Goal: Task Accomplishment & Management: Complete application form

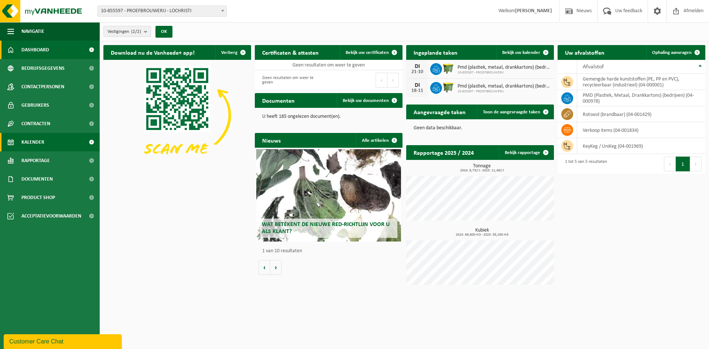
click at [23, 140] on span "Kalender" at bounding box center [32, 142] width 23 height 18
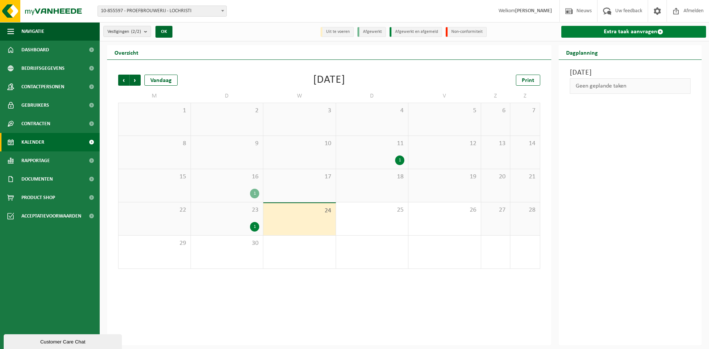
click at [636, 35] on link "Extra taak aanvragen" at bounding box center [633, 32] width 145 height 12
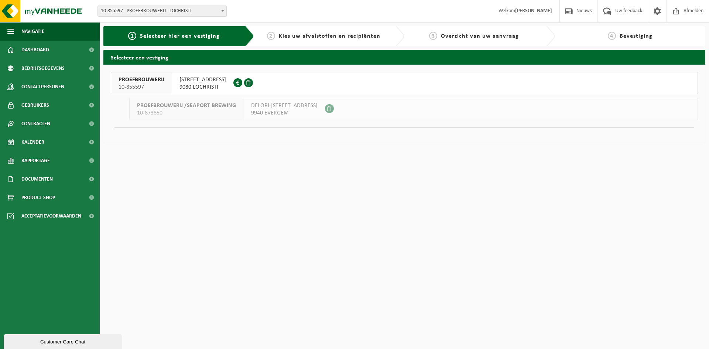
click at [205, 82] on span "DOORNZELESTRAAT 20" at bounding box center [202, 79] width 47 height 7
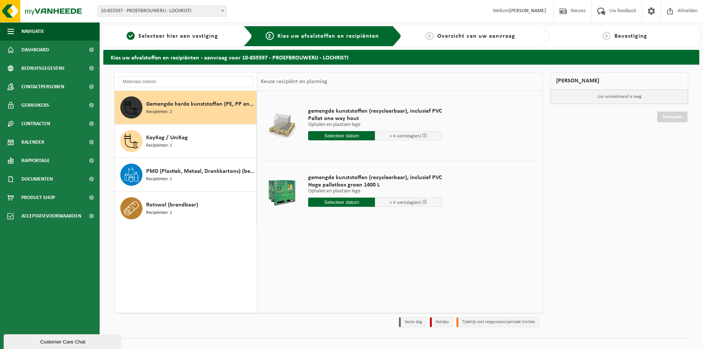
click at [336, 203] on input "text" at bounding box center [341, 201] width 67 height 9
click at [391, 220] on icon at bounding box center [392, 219] width 12 height 12
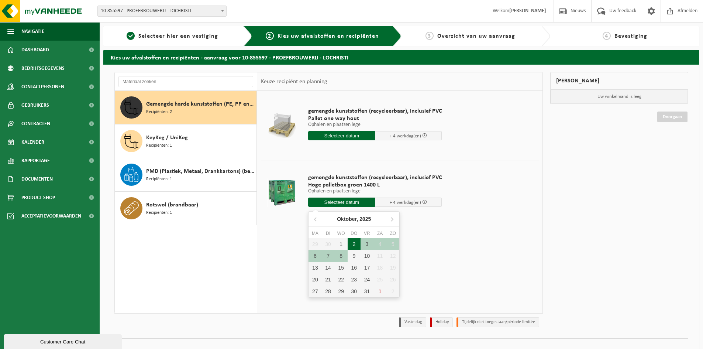
click at [357, 246] on div "2" at bounding box center [354, 244] width 13 height 12
type input "Van 2025-10-02"
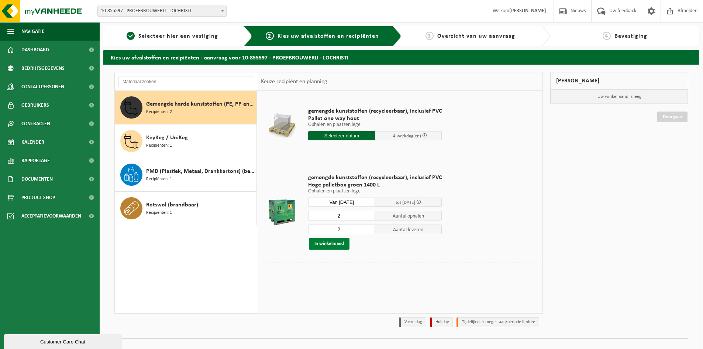
click at [337, 243] on button "In winkelmand" at bounding box center [329, 244] width 41 height 12
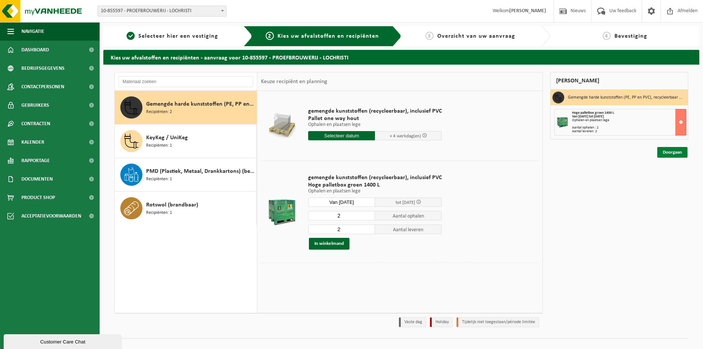
click at [679, 149] on link "Doorgaan" at bounding box center [672, 152] width 30 height 11
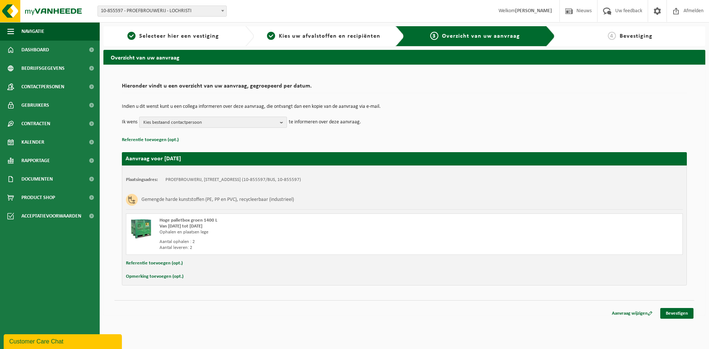
click at [239, 123] on span "Kies bestaand contactpersoon" at bounding box center [210, 122] width 134 height 11
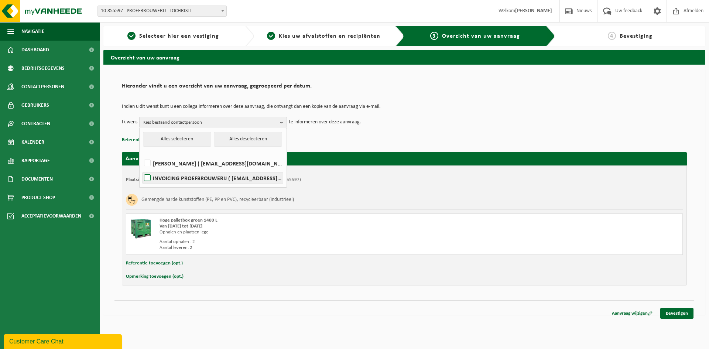
click at [212, 176] on label "INVOICING PROEFBROUWERIJ ( invoicing@proefbrouwerij.com )" at bounding box center [212, 177] width 140 height 11
click at [141, 169] on input "INVOICING PROEFBROUWERIJ ( invoicing@proefbrouwerij.com )" at bounding box center [141, 168] width 0 height 0
checkbox input "true"
click at [459, 141] on p "Referentie toevoegen (opt.)" at bounding box center [404, 140] width 565 height 10
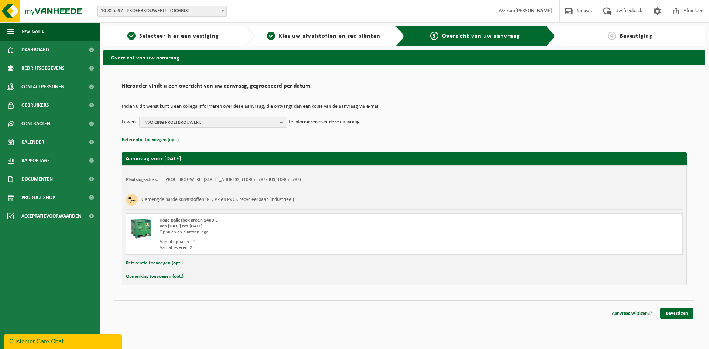
click at [679, 319] on div "Aanvraag wijzigen Bevestigen" at bounding box center [649, 313] width 89 height 11
click at [683, 312] on link "Bevestigen" at bounding box center [676, 313] width 33 height 11
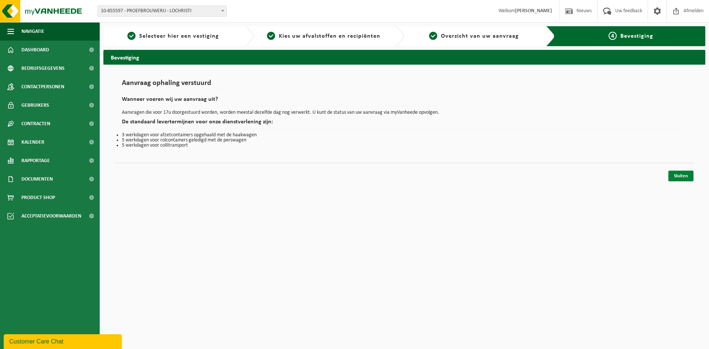
click at [686, 177] on link "Sluiten" at bounding box center [680, 176] width 25 height 11
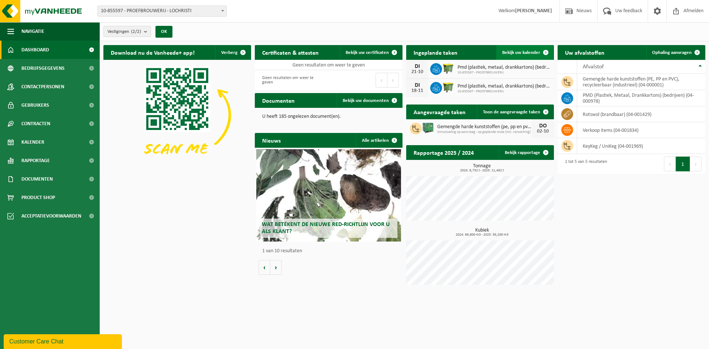
click at [535, 54] on span "Bekijk uw kalender" at bounding box center [521, 52] width 38 height 5
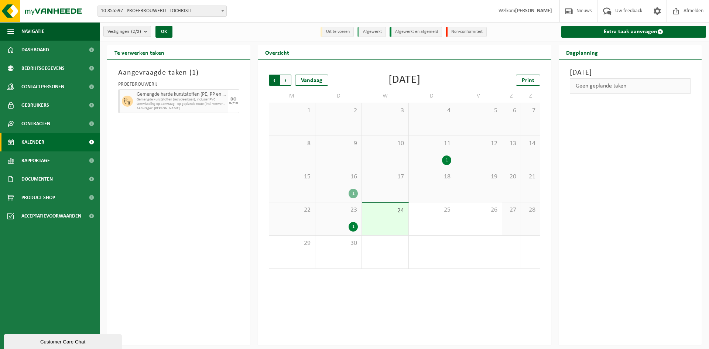
click at [285, 79] on span "Volgende" at bounding box center [285, 80] width 11 height 11
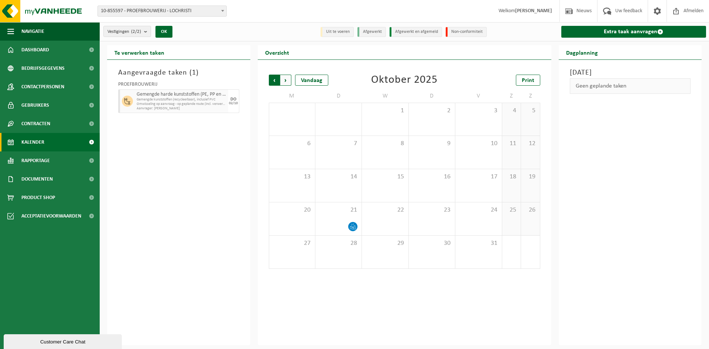
click at [285, 80] on span "Volgende" at bounding box center [285, 80] width 11 height 11
click at [287, 81] on span "Volgende" at bounding box center [285, 80] width 11 height 11
